Goal: Navigation & Orientation: Find specific page/section

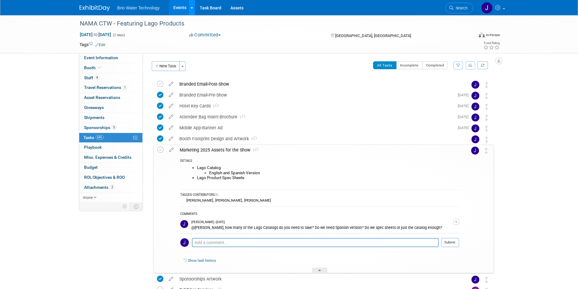
click at [192, 8] on icon at bounding box center [192, 8] width 2 height 4
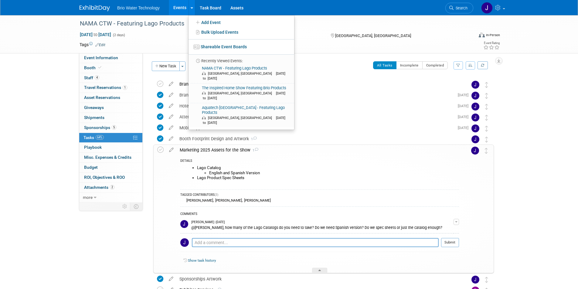
click at [169, 42] on td at bounding box center [266, 45] width 323 height 6
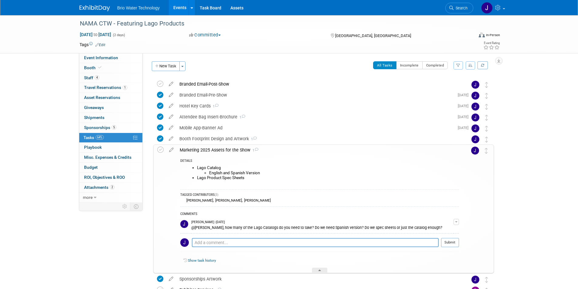
click at [231, 150] on div "Marketing 2025 Assets for the Show 1" at bounding box center [318, 150] width 282 height 10
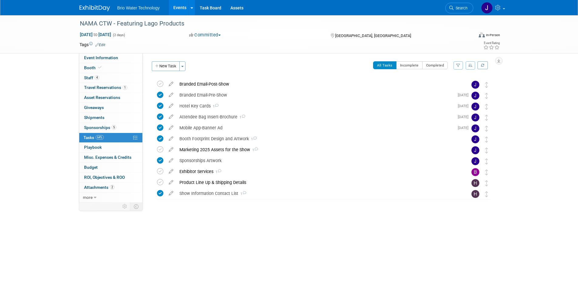
click at [92, 8] on img at bounding box center [94, 8] width 30 height 6
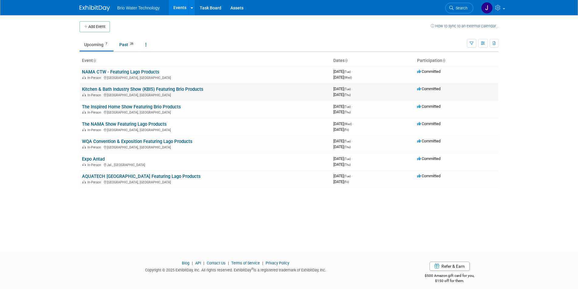
click at [98, 91] on link "Kitchen & Bath Industry Show (KBIS) Featuring Brio Products" at bounding box center [142, 88] width 121 height 5
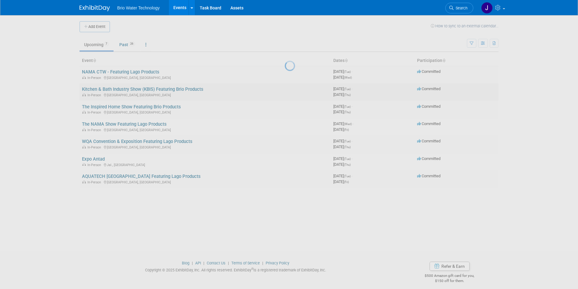
click at [285, 91] on div at bounding box center [289, 144] width 8 height 289
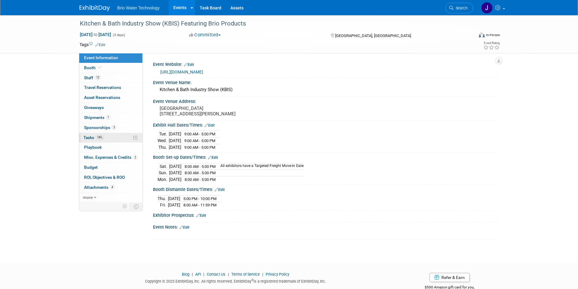
click at [87, 137] on span "Tasks 14%" at bounding box center [93, 137] width 20 height 5
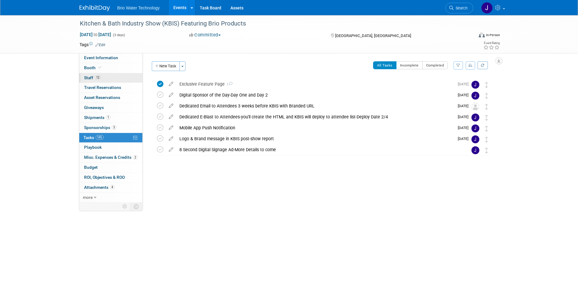
click at [85, 78] on span "Staff 12" at bounding box center [92, 77] width 17 height 5
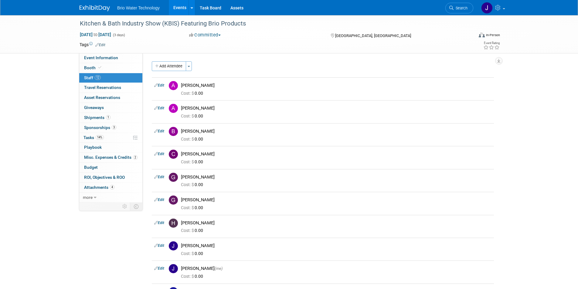
click at [91, 127] on span "Sponsorships 3" at bounding box center [100, 127] width 32 height 5
